Goal: Information Seeking & Learning: Find specific fact

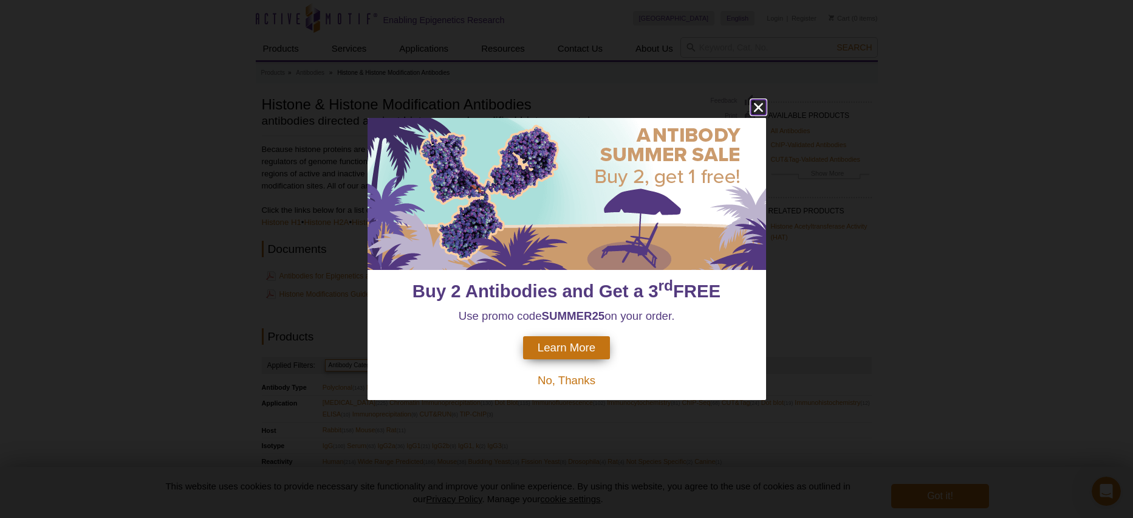
click at [759, 105] on icon "close" at bounding box center [757, 107] width 9 height 9
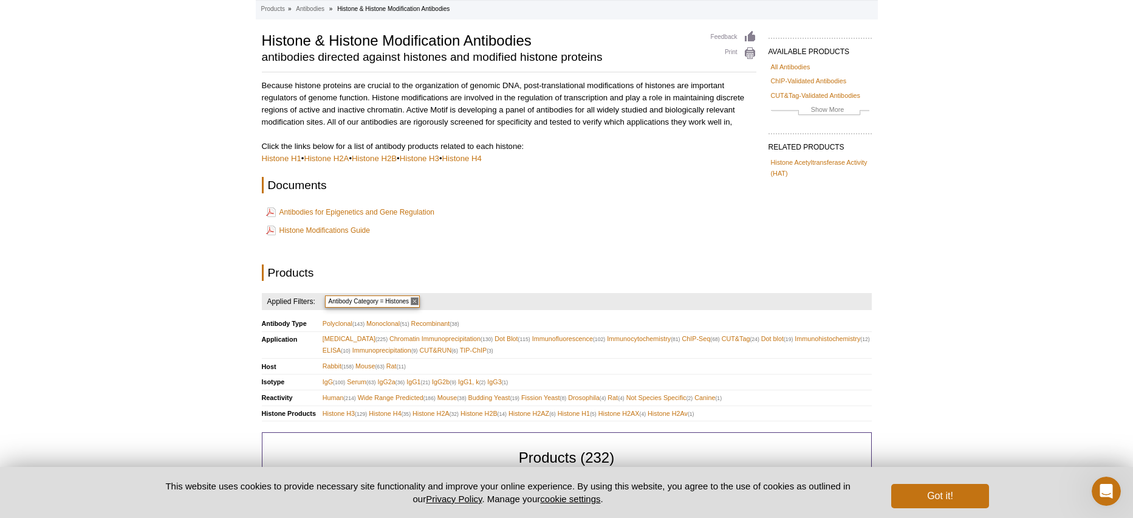
scroll to position [64, 0]
click at [480, 157] on link "Histone H4" at bounding box center [461, 157] width 39 height 9
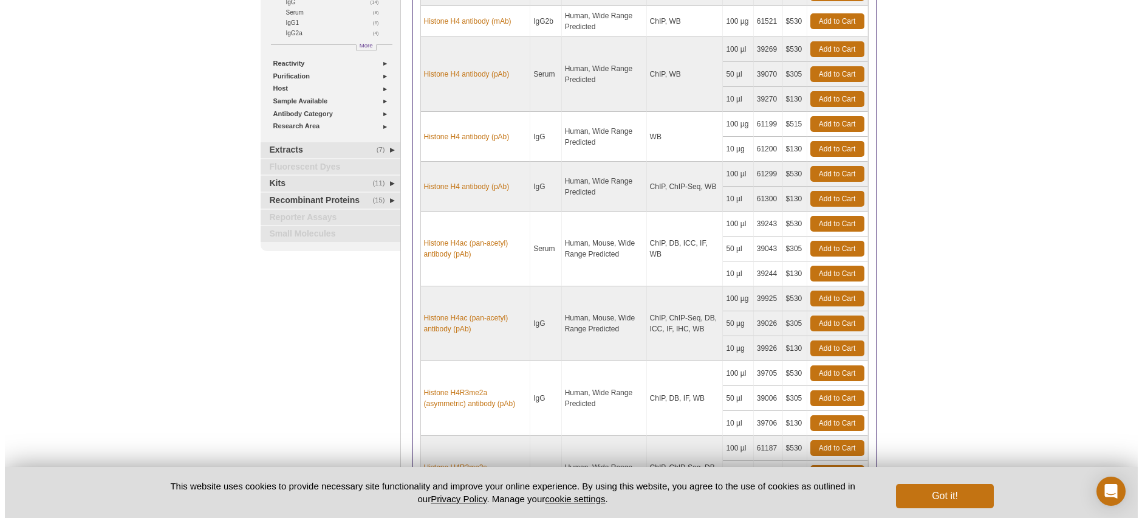
scroll to position [481, 0]
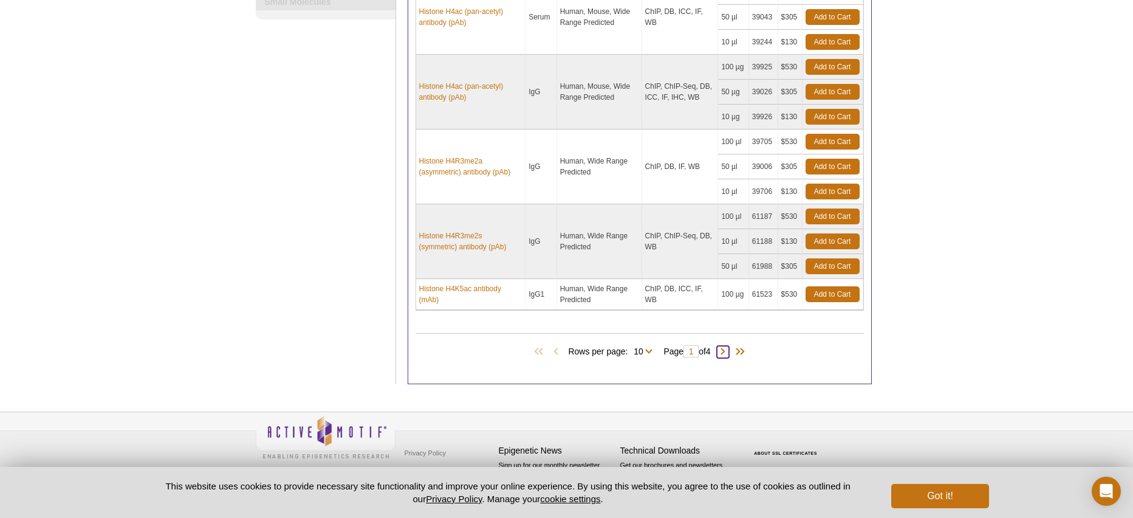
click at [728, 351] on span at bounding box center [723, 352] width 12 height 12
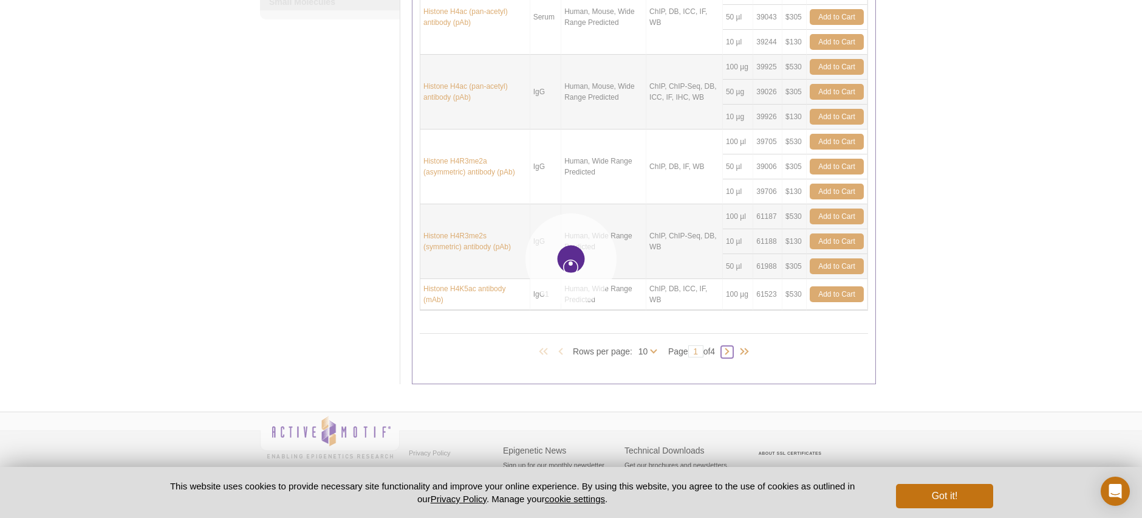
type input "2"
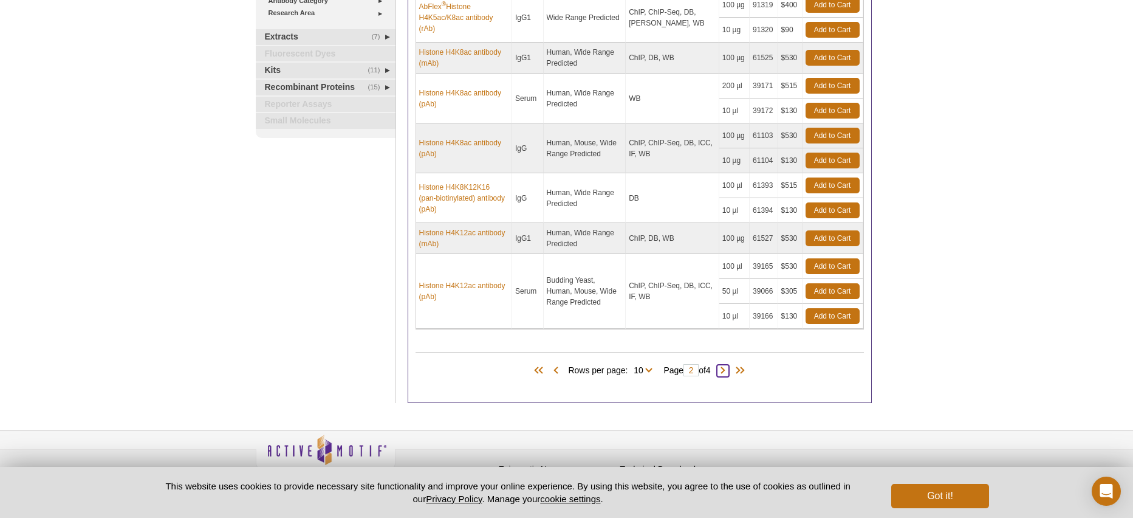
scroll to position [353, 0]
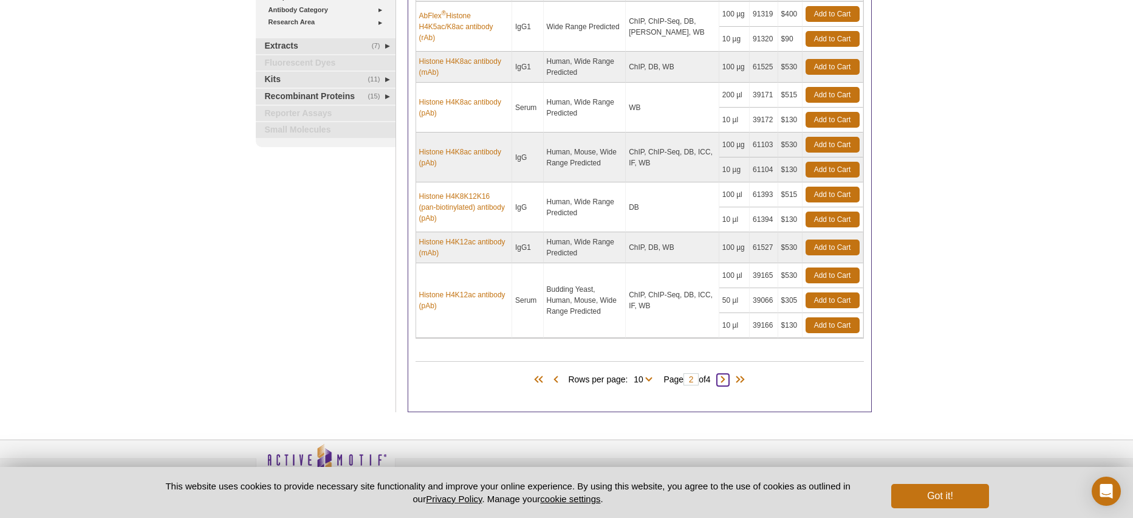
click at [728, 377] on span at bounding box center [723, 380] width 12 height 12
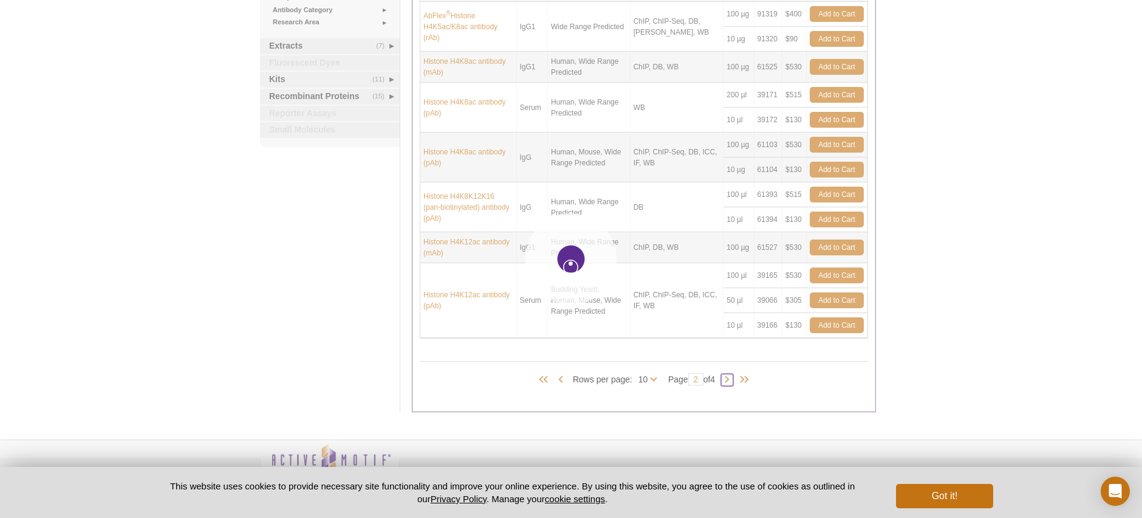
type input "3"
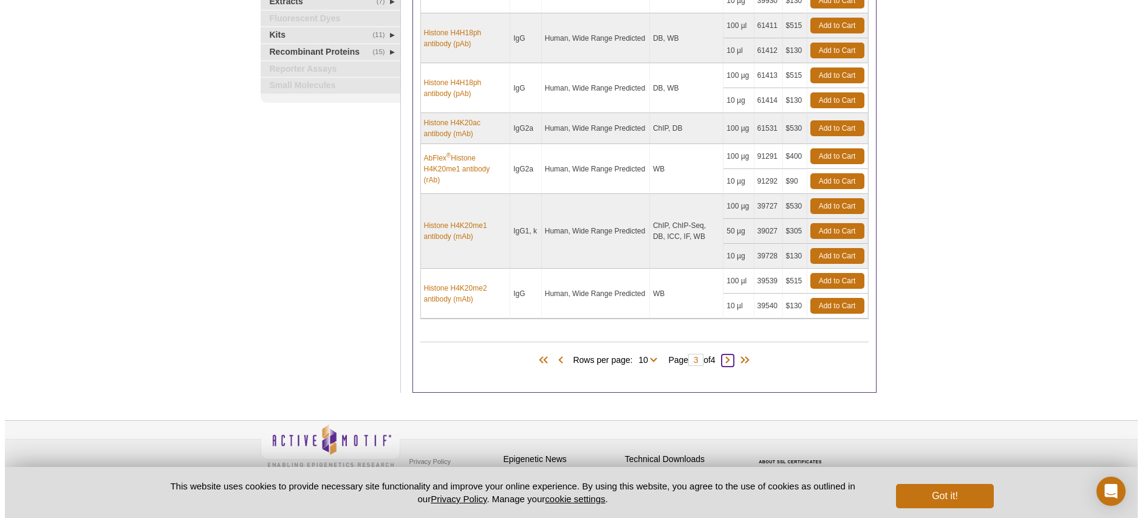
scroll to position [406, 0]
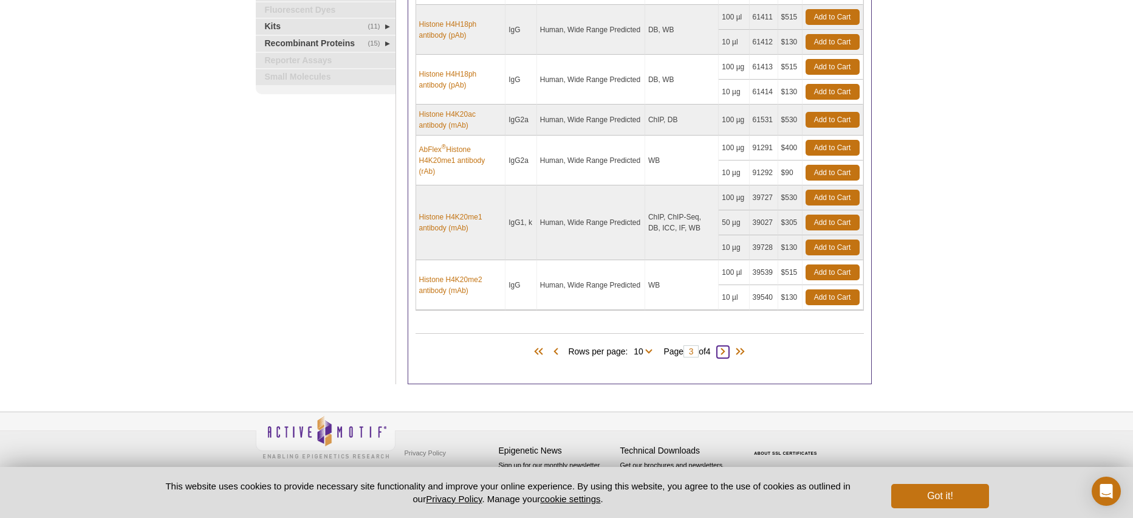
click at [727, 350] on span at bounding box center [723, 352] width 12 height 12
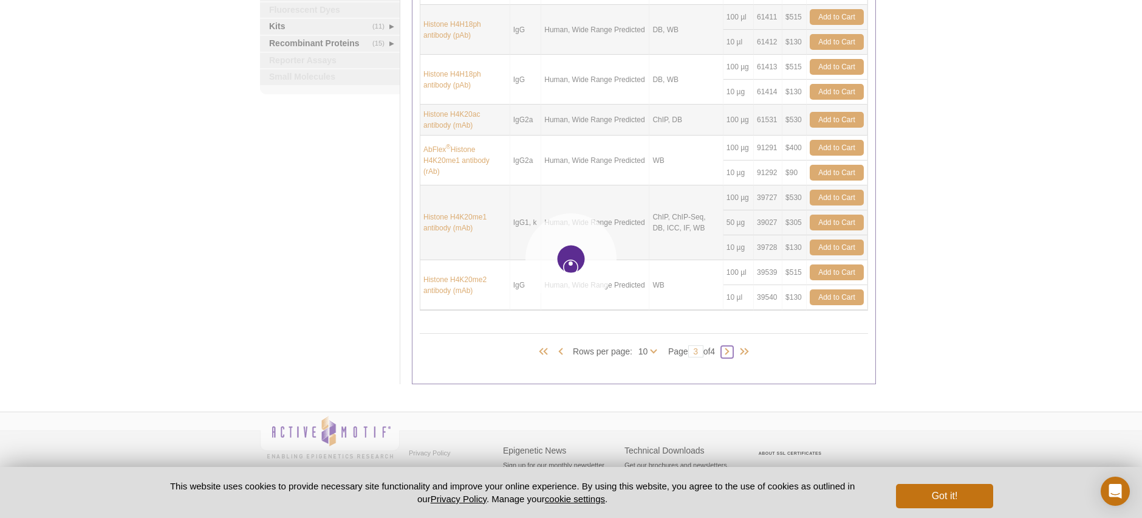
type input "4"
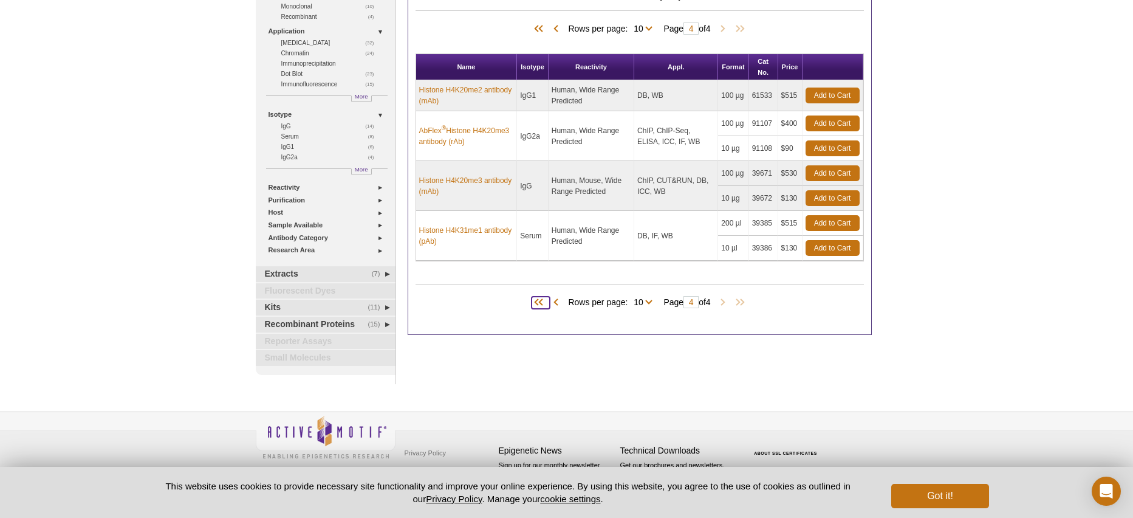
click at [534, 301] on span at bounding box center [541, 303] width 18 height 12
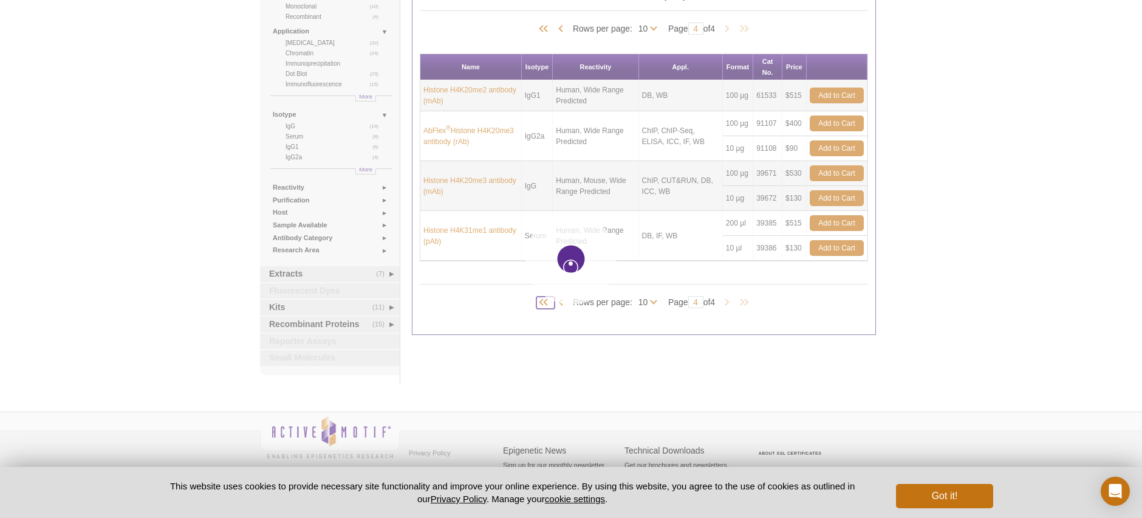
type input "1"
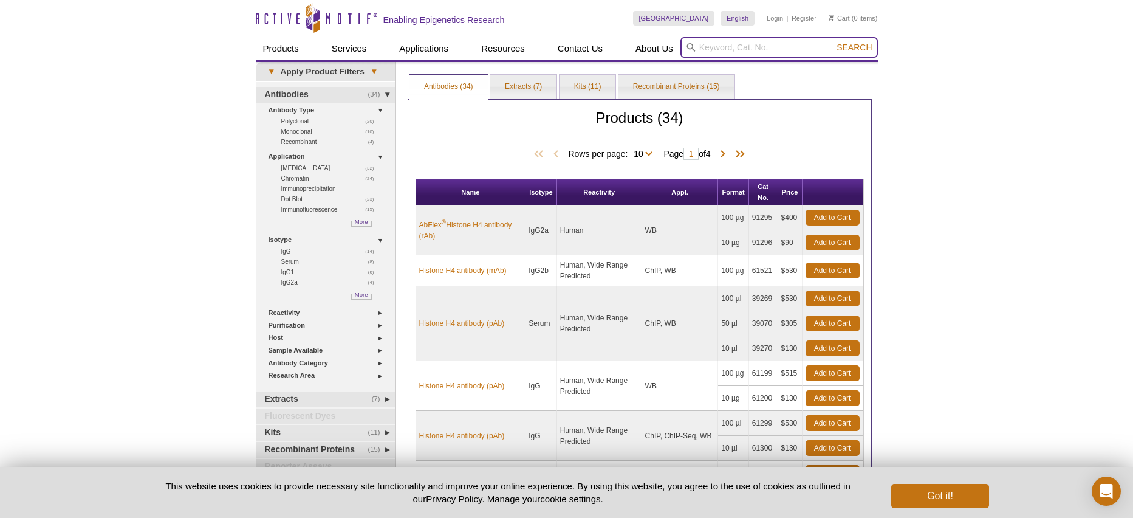
click at [788, 42] on input "search" at bounding box center [778, 47] width 197 height 21
type input "39212"
click at [833, 42] on button "Search" at bounding box center [854, 47] width 43 height 11
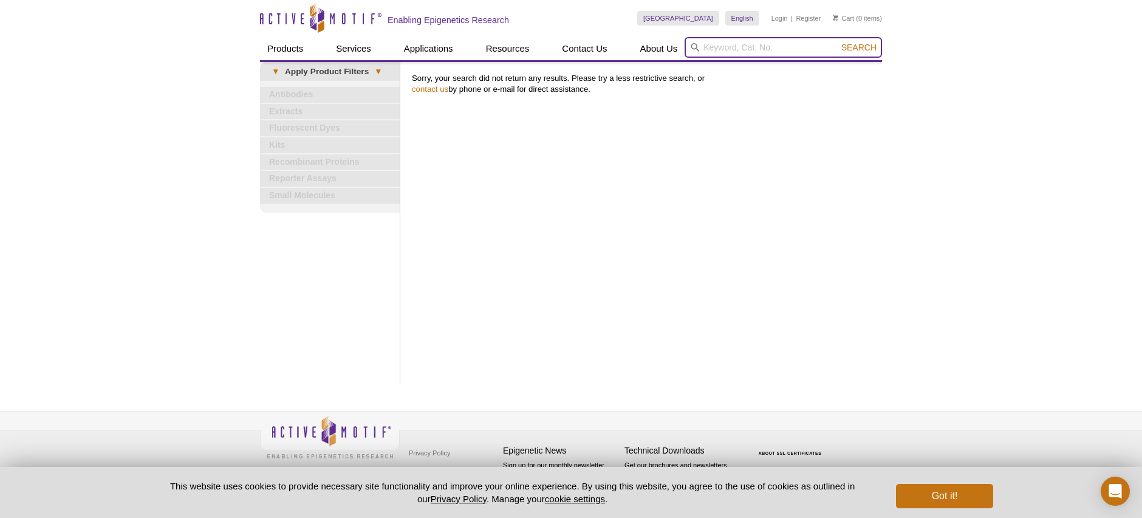
click at [736, 50] on input "search" at bounding box center [783, 47] width 197 height 21
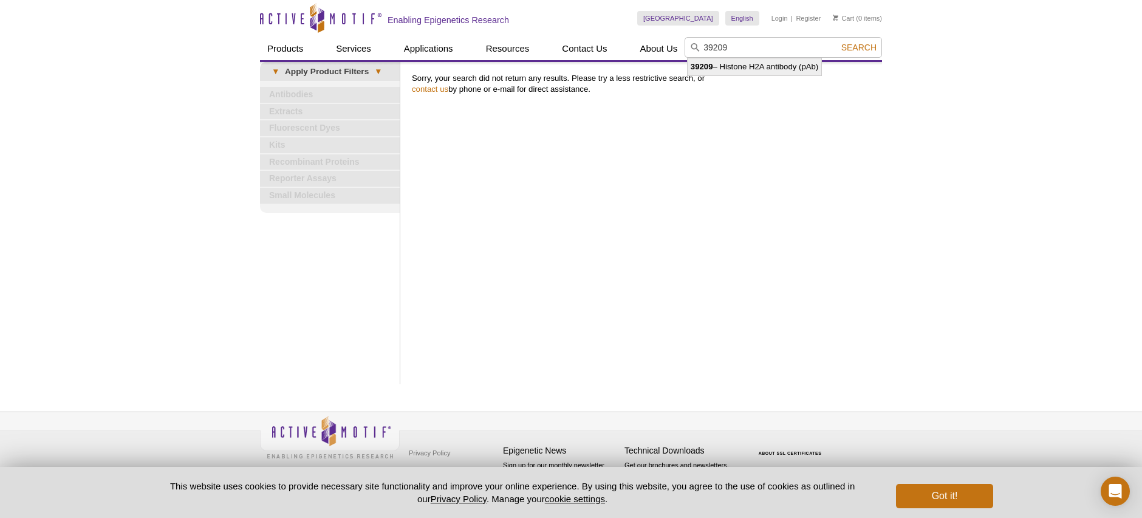
click at [789, 69] on li "39209 – Histone H2A antibody (pAb)" at bounding box center [755, 66] width 134 height 17
type input "39209 – Histone H2A antibody (pAb)"
